Goal: Entertainment & Leisure: Consume media (video, audio)

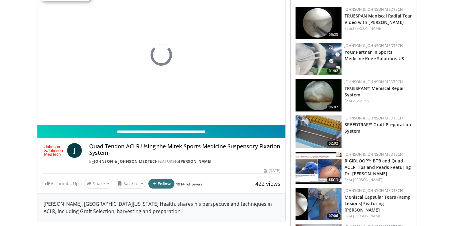
scroll to position [17, 0]
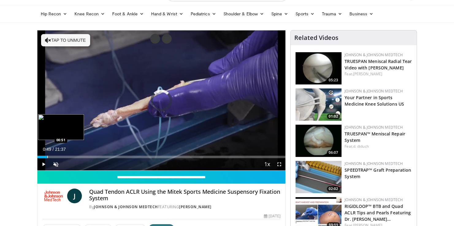
click at [47, 155] on div "Loaded : 3.05% 00:02 00:51" at bounding box center [161, 155] width 248 height 6
click at [58, 156] on div "Progress Bar" at bounding box center [58, 156] width 1 height 2
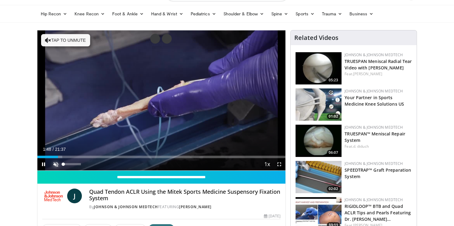
click at [55, 163] on span "Video Player" at bounding box center [56, 164] width 12 height 12
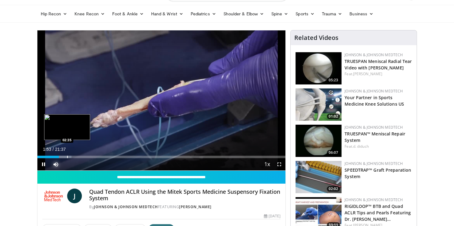
click at [67, 155] on div "Progress Bar" at bounding box center [67, 156] width 1 height 2
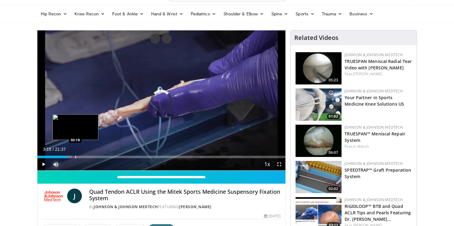
click at [75, 157] on div "Progress Bar" at bounding box center [75, 156] width 1 height 2
click at [84, 156] on div "Progress Bar" at bounding box center [84, 156] width 1 height 2
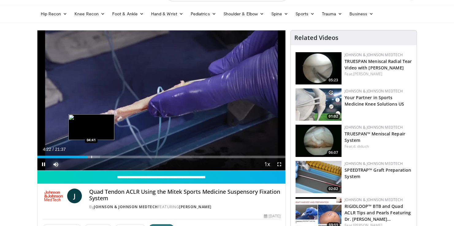
click at [91, 157] on div "Progress Bar" at bounding box center [91, 156] width 1 height 2
click at [96, 157] on div "Loaded : 25.98% 04:42 05:10" at bounding box center [161, 156] width 248 height 2
click at [100, 157] on div "Progress Bar" at bounding box center [100, 156] width 1 height 2
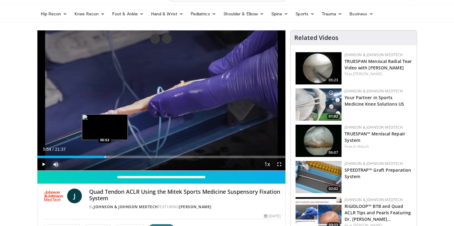
click at [105, 157] on div "Progress Bar" at bounding box center [105, 156] width 1 height 2
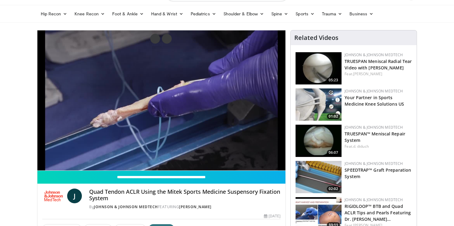
click at [112, 155] on div "10 seconds Tap to unmute" at bounding box center [161, 100] width 248 height 140
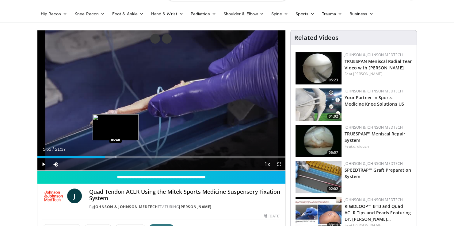
click at [116, 156] on div "Progress Bar" at bounding box center [116, 156] width 1 height 2
click at [121, 156] on div "Progress Bar" at bounding box center [121, 156] width 1 height 2
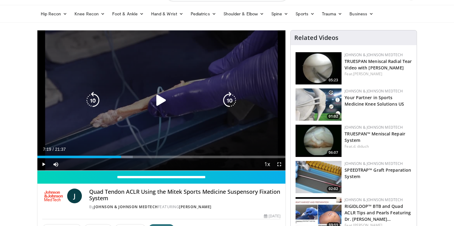
click at [158, 102] on icon "Video Player" at bounding box center [161, 100] width 17 height 17
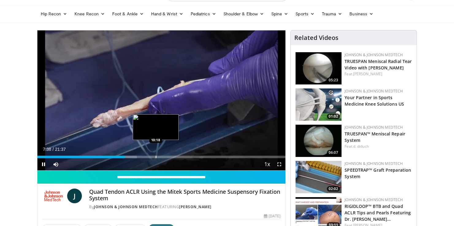
click at [156, 155] on div "Progress Bar" at bounding box center [156, 156] width 1 height 2
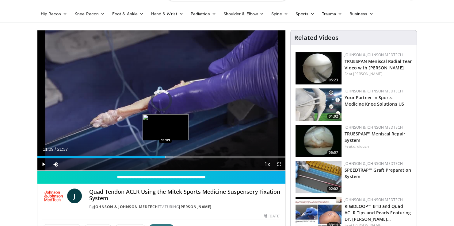
click at [166, 156] on div "Progress Bar" at bounding box center [166, 156] width 1 height 2
click at [171, 157] on div "Progress Bar" at bounding box center [171, 156] width 1 height 2
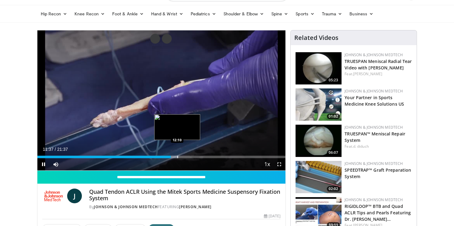
click at [177, 157] on div "Progress Bar" at bounding box center [177, 156] width 1 height 2
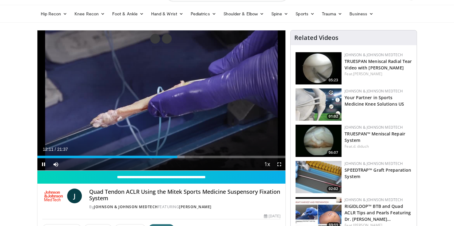
click at [183, 158] on div "Current Time 12:11 / Duration 21:37 Pause Skip Backward Skip Forward Mute 0% Lo…" at bounding box center [161, 164] width 248 height 12
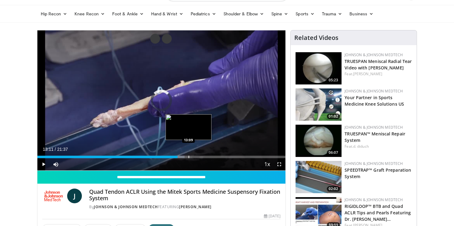
click at [189, 156] on div "Progress Bar" at bounding box center [189, 156] width 1 height 2
click at [198, 156] on div "Progress Bar" at bounding box center [198, 156] width 1 height 2
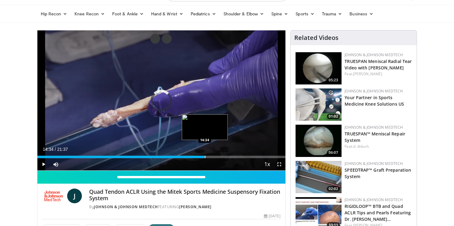
click at [205, 155] on div "Progress Bar" at bounding box center [205, 156] width 1 height 2
click at [213, 156] on div "Progress Bar" at bounding box center [213, 156] width 1 height 2
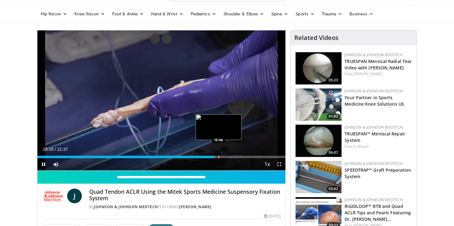
click at [219, 156] on div "Progress Bar" at bounding box center [219, 156] width 1 height 2
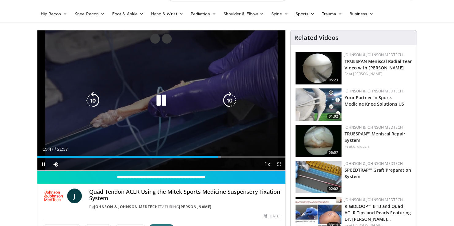
click at [229, 158] on div "Current Time 15:47 / Duration 21:37 Pause Skip Backward Skip Forward Mute 0% Lo…" at bounding box center [161, 164] width 248 height 12
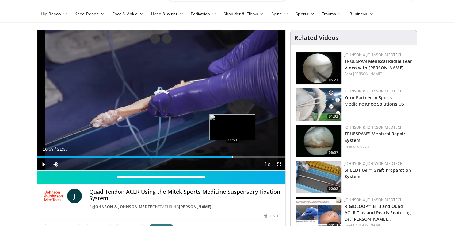
click at [232, 155] on div "Progress Bar" at bounding box center [232, 156] width 1 height 2
click at [241, 156] on div "Progress Bar" at bounding box center [241, 156] width 1 height 2
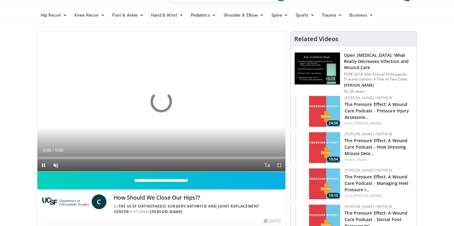
scroll to position [25, 0]
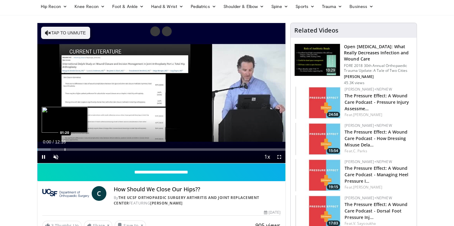
click at [65, 148] on div "Progress Bar" at bounding box center [65, 149] width 1 height 2
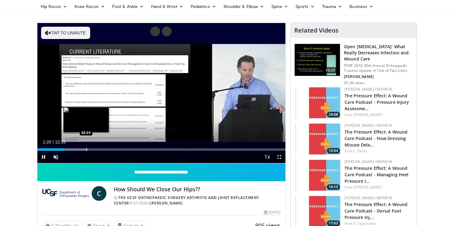
click at [86, 150] on div "10 seconds Tap to unmute" at bounding box center [161, 93] width 248 height 140
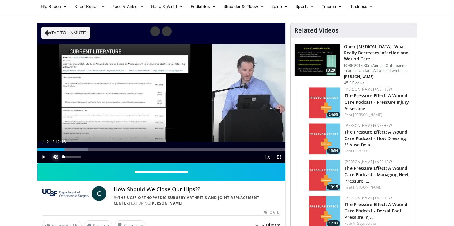
click at [54, 156] on span "Video Player" at bounding box center [56, 157] width 12 height 12
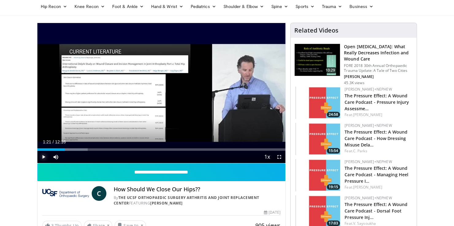
click at [42, 157] on span "Video Player" at bounding box center [43, 157] width 12 height 12
click at [219, 149] on div "Progress Bar" at bounding box center [219, 149] width 1 height 2
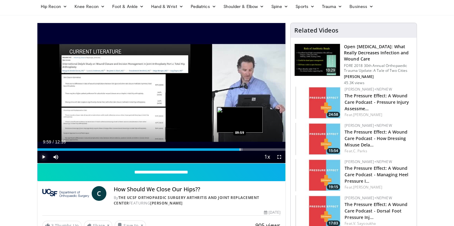
click at [240, 149] on div "Progress Bar" at bounding box center [240, 149] width 1 height 2
click at [248, 147] on div "Loaded : 88.40% 10:00 10:24" at bounding box center [161, 148] width 248 height 6
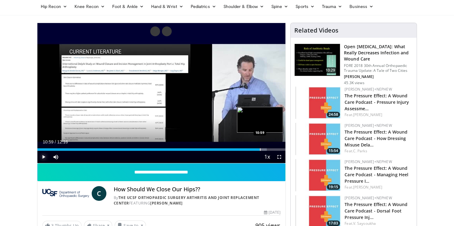
click at [260, 149] on div "Progress Bar" at bounding box center [260, 149] width 1 height 2
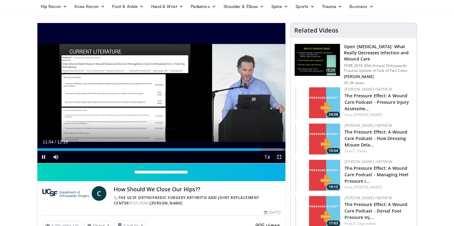
click at [278, 157] on span "Video Player" at bounding box center [279, 157] width 12 height 12
